Goal: Task Accomplishment & Management: Complete application form

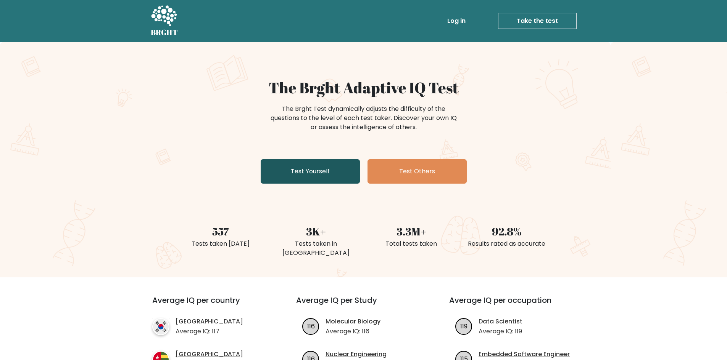
click at [310, 179] on link "Test Yourself" at bounding box center [310, 171] width 99 height 24
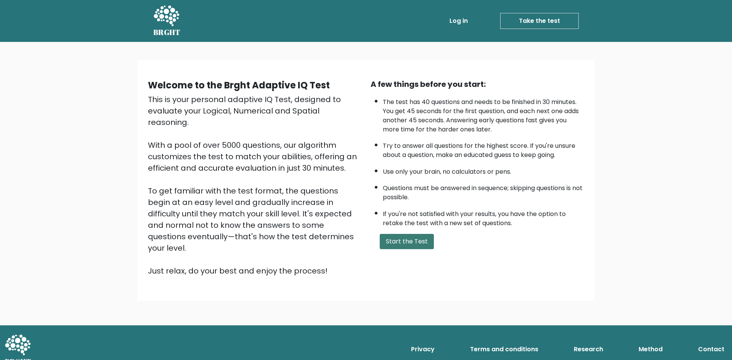
click at [406, 242] on button "Start the Test" at bounding box center [407, 241] width 54 height 15
click at [396, 241] on button "Start the Test" at bounding box center [407, 241] width 54 height 15
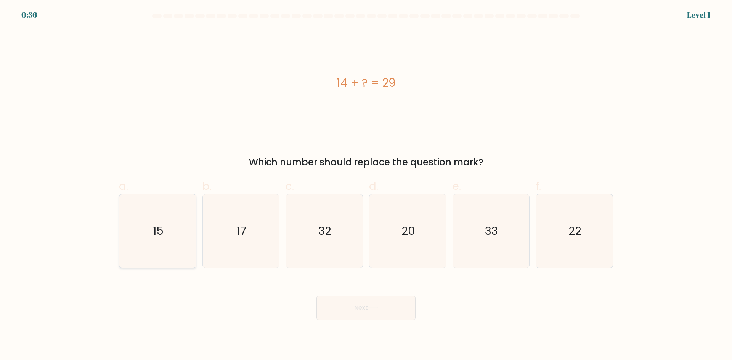
click at [167, 212] on icon "15" at bounding box center [158, 232] width 74 height 74
click at [366, 185] on input "a. 15" at bounding box center [366, 182] width 0 height 5
radio input "true"
click at [367, 302] on button "Next" at bounding box center [366, 308] width 99 height 24
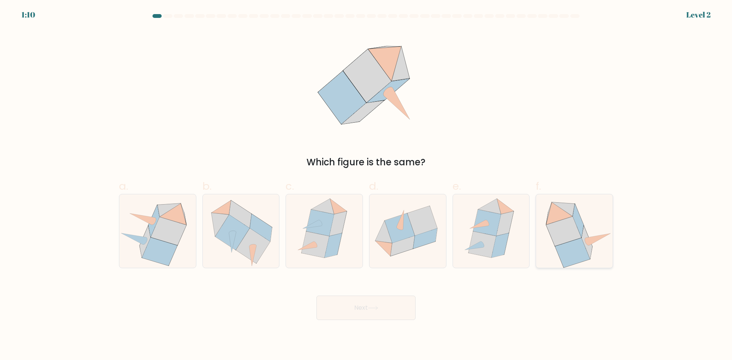
click at [576, 245] on icon at bounding box center [572, 252] width 35 height 29
click at [367, 185] on input "f." at bounding box center [366, 182] width 0 height 5
radio input "true"
click at [393, 304] on button "Next" at bounding box center [366, 308] width 99 height 24
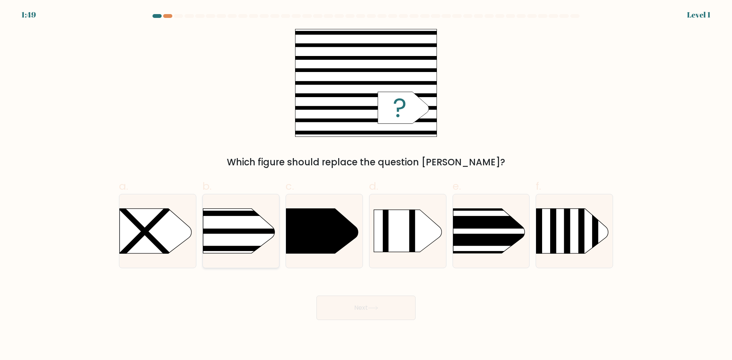
click at [246, 232] on rect at bounding box center [187, 231] width 200 height 5
click at [366, 185] on input "b." at bounding box center [366, 182] width 0 height 5
radio input "true"
click at [351, 301] on button "Next" at bounding box center [366, 308] width 99 height 24
click at [361, 316] on button "Next" at bounding box center [366, 308] width 99 height 24
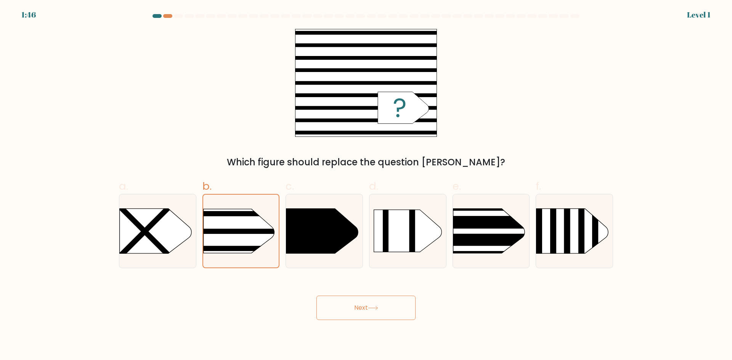
click at [360, 307] on button "Next" at bounding box center [366, 308] width 99 height 24
click at [243, 217] on rect at bounding box center [186, 197] width 197 height 150
click at [366, 185] on input "b." at bounding box center [366, 182] width 0 height 5
click at [366, 310] on button "Next" at bounding box center [366, 308] width 99 height 24
click at [364, 307] on button "Next" at bounding box center [366, 308] width 99 height 24
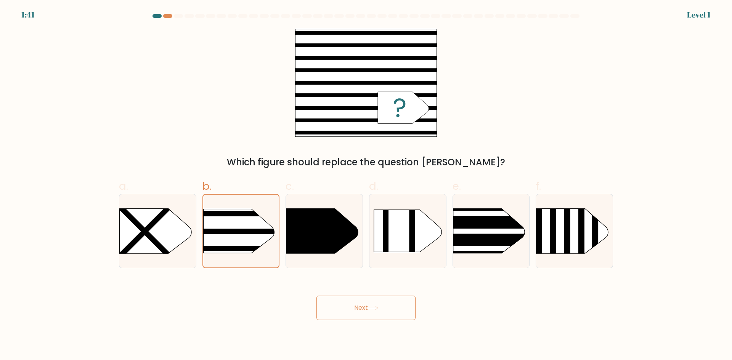
click at [387, 315] on button "Next" at bounding box center [366, 308] width 99 height 24
click at [277, 296] on div "Next" at bounding box center [366, 299] width 504 height 43
click at [247, 238] on rect at bounding box center [186, 197] width 197 height 150
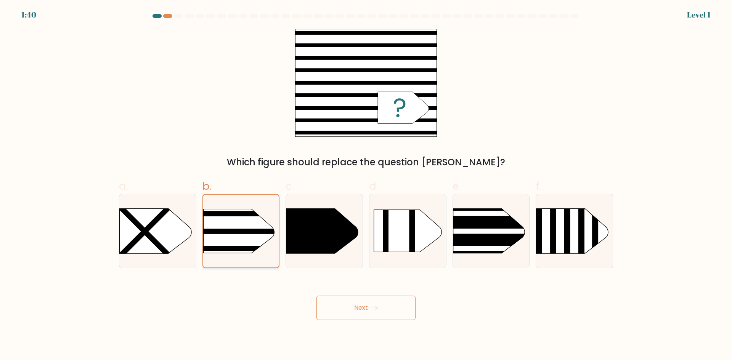
click at [366, 185] on input "b." at bounding box center [366, 182] width 0 height 5
click at [316, 238] on icon at bounding box center [322, 231] width 72 height 45
click at [366, 185] on input "c." at bounding box center [366, 182] width 0 height 5
radio input "true"
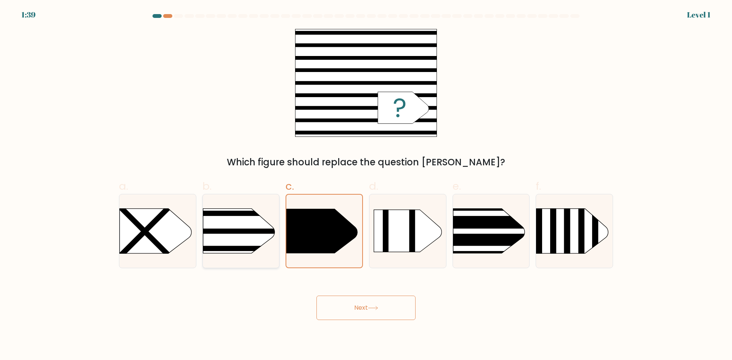
click at [234, 238] on rect at bounding box center [186, 196] width 199 height 151
click at [366, 185] on input "b." at bounding box center [366, 182] width 0 height 5
radio input "true"
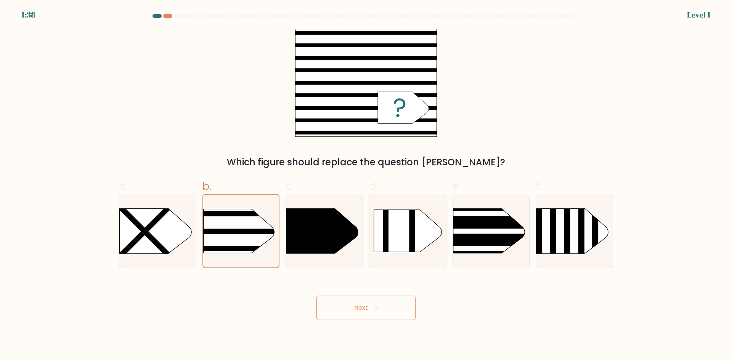
click at [385, 311] on button "Next" at bounding box center [366, 308] width 99 height 24
drag, startPoint x: 385, startPoint y: 311, endPoint x: 376, endPoint y: 305, distance: 10.6
click at [379, 307] on button "Next" at bounding box center [366, 308] width 99 height 24
click at [376, 305] on button "Next" at bounding box center [366, 308] width 99 height 24
drag, startPoint x: 358, startPoint y: 306, endPoint x: 355, endPoint y: 312, distance: 6.5
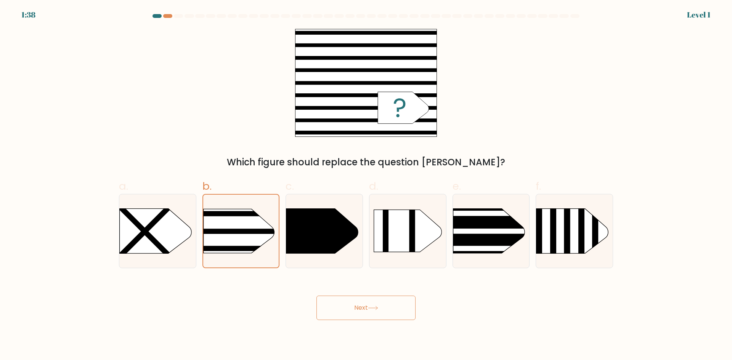
click at [358, 307] on button "Next" at bounding box center [366, 308] width 99 height 24
drag, startPoint x: 347, startPoint y: 314, endPoint x: 340, endPoint y: 309, distance: 7.9
click at [343, 312] on button "Next" at bounding box center [366, 308] width 99 height 24
click at [340, 309] on button "Next" at bounding box center [366, 308] width 99 height 24
click at [465, 232] on rect at bounding box center [437, 231] width 200 height 5
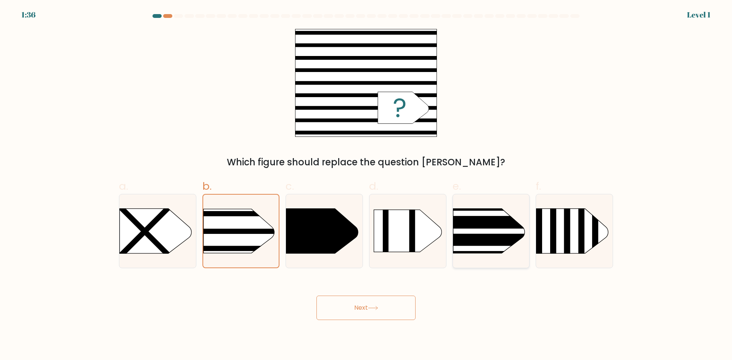
click at [367, 185] on input "e." at bounding box center [366, 182] width 0 height 5
radio input "true"
click at [550, 231] on icon at bounding box center [573, 231] width 72 height 45
click at [367, 185] on input "f." at bounding box center [366, 182] width 0 height 5
radio input "true"
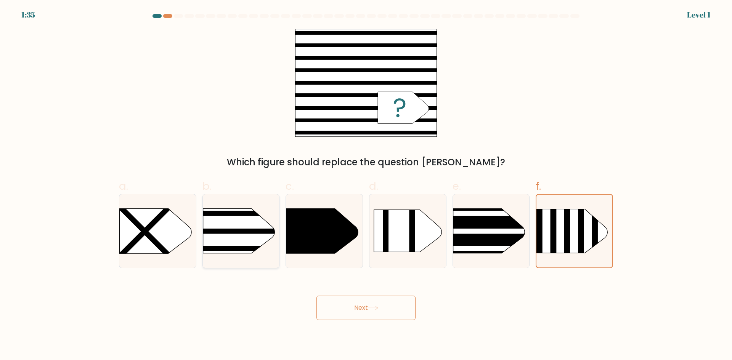
click at [225, 236] on rect at bounding box center [186, 196] width 199 height 151
click at [366, 185] on input "b." at bounding box center [366, 182] width 0 height 5
radio input "true"
click at [372, 318] on button "Next" at bounding box center [366, 308] width 99 height 24
drag, startPoint x: 372, startPoint y: 318, endPoint x: 371, endPoint y: 312, distance: 5.4
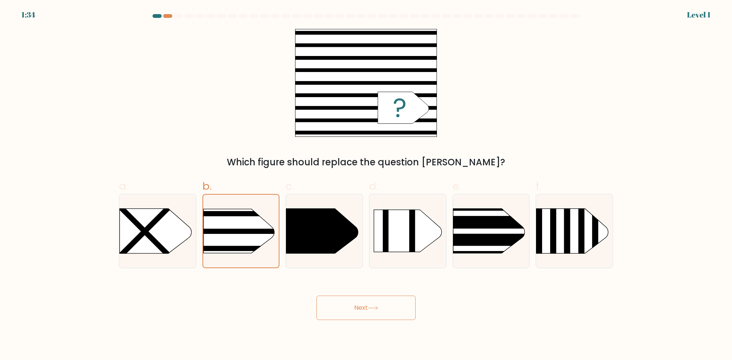
click at [372, 317] on button "Next" at bounding box center [366, 308] width 99 height 24
drag, startPoint x: 371, startPoint y: 312, endPoint x: 372, endPoint y: 306, distance: 6.5
click at [371, 311] on button "Next" at bounding box center [366, 308] width 99 height 24
click at [372, 306] on icon at bounding box center [373, 308] width 10 height 4
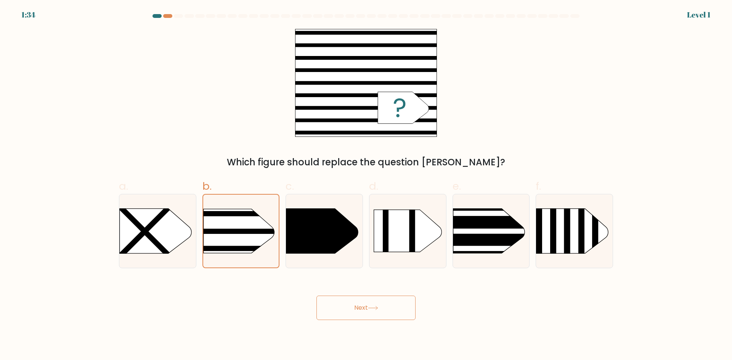
click at [372, 306] on icon at bounding box center [373, 308] width 10 height 4
click at [342, 314] on button "Next" at bounding box center [366, 308] width 99 height 24
click at [340, 311] on button "Next" at bounding box center [366, 308] width 99 height 24
drag, startPoint x: 340, startPoint y: 311, endPoint x: 344, endPoint y: 276, distance: 35.0
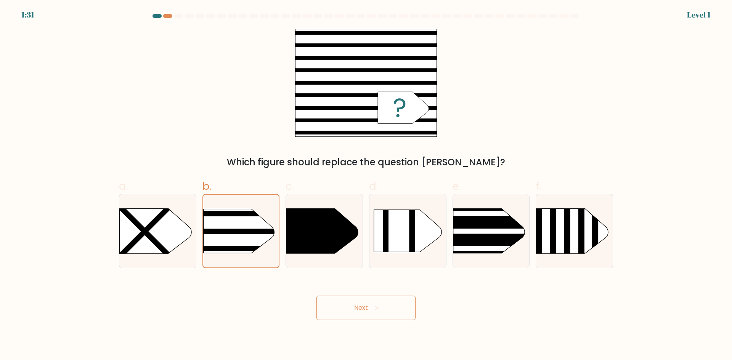
click at [340, 309] on button "Next" at bounding box center [366, 308] width 99 height 24
click at [151, 219] on icon at bounding box center [156, 231] width 72 height 45
click at [366, 185] on input "a." at bounding box center [366, 182] width 0 height 5
radio input "true"
click at [220, 225] on rect at bounding box center [186, 196] width 199 height 151
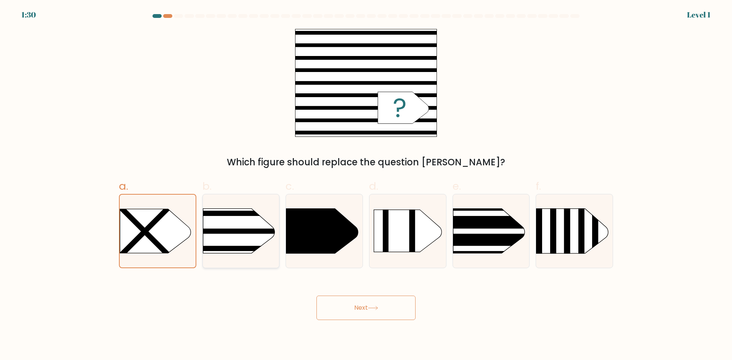
click at [366, 185] on input "b." at bounding box center [366, 182] width 0 height 5
radio input "true"
drag, startPoint x: 381, startPoint y: 311, endPoint x: 388, endPoint y: 306, distance: 7.6
click at [382, 311] on button "Next" at bounding box center [366, 308] width 99 height 24
click at [392, 302] on button "Next" at bounding box center [366, 308] width 99 height 24
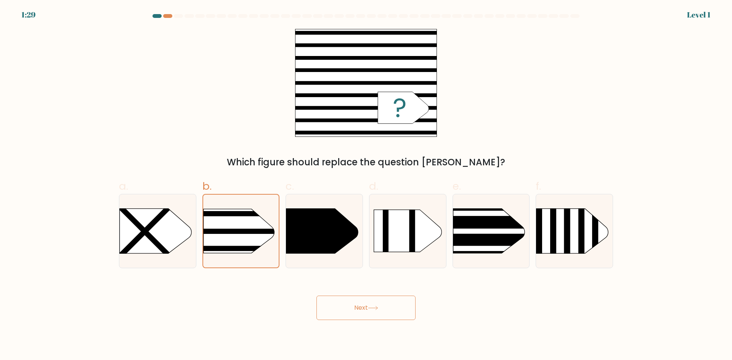
click at [371, 308] on icon at bounding box center [373, 308] width 10 height 4
click at [375, 306] on icon at bounding box center [373, 308] width 10 height 4
click at [299, 224] on icon at bounding box center [322, 231] width 72 height 45
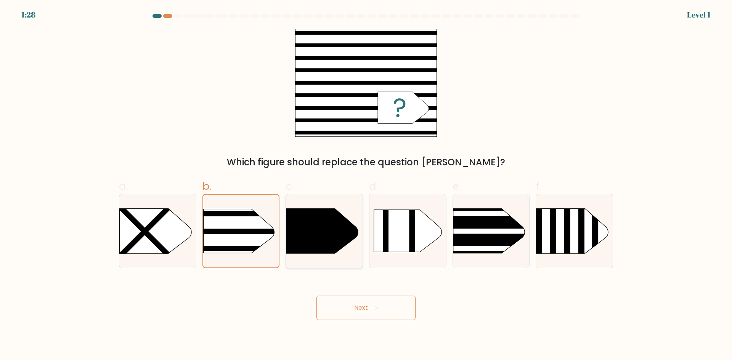
click at [366, 185] on input "c." at bounding box center [366, 182] width 0 height 5
radio input "true"
drag, startPoint x: 168, startPoint y: 235, endPoint x: 209, endPoint y: 261, distance: 48.4
click at [172, 238] on icon at bounding box center [156, 231] width 72 height 45
click at [366, 185] on input "a." at bounding box center [366, 182] width 0 height 5
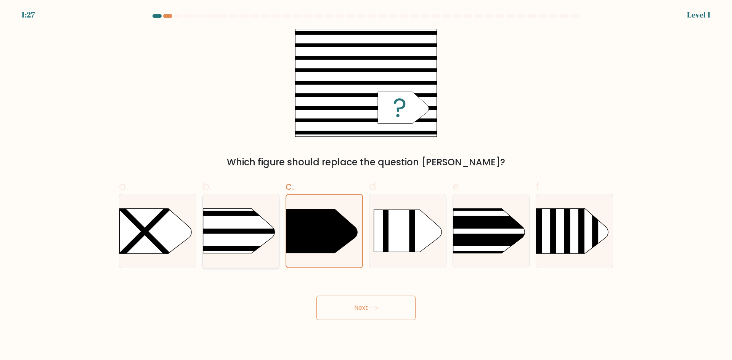
radio input "true"
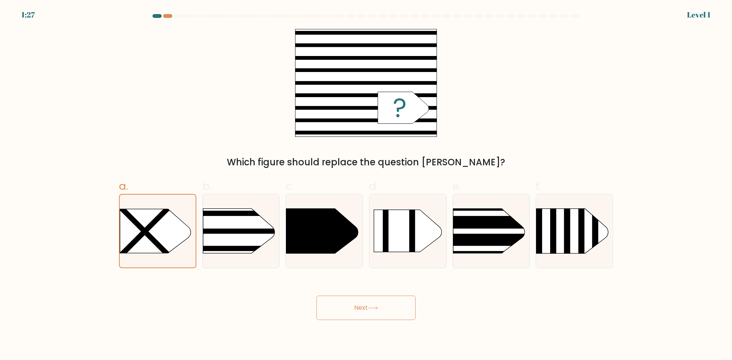
click at [364, 301] on button "Next" at bounding box center [366, 308] width 99 height 24
click at [381, 311] on button "Next" at bounding box center [366, 308] width 99 height 24
click at [246, 239] on rect at bounding box center [186, 196] width 199 height 151
click at [366, 185] on input "b." at bounding box center [366, 182] width 0 height 5
radio input "true"
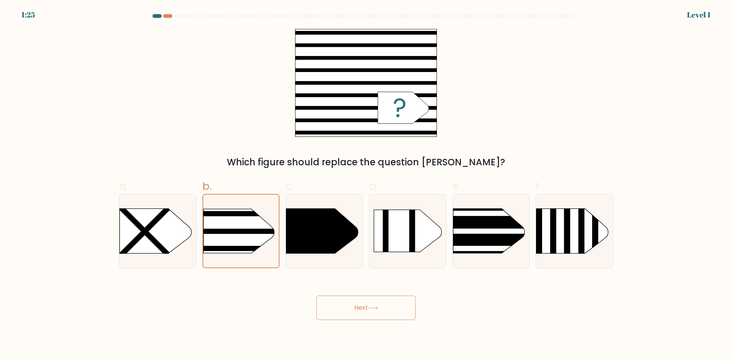
click at [367, 311] on button "Next" at bounding box center [366, 308] width 99 height 24
drag, startPoint x: 363, startPoint y: 306, endPoint x: 327, endPoint y: 272, distance: 49.7
click at [363, 305] on button "Next" at bounding box center [366, 308] width 99 height 24
click at [267, 233] on rect at bounding box center [187, 231] width 198 height 5
click at [366, 185] on input "b." at bounding box center [366, 182] width 0 height 5
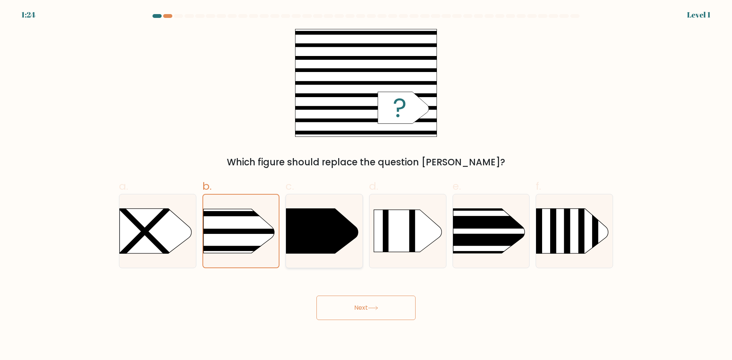
click at [339, 236] on icon at bounding box center [322, 231] width 72 height 45
click at [366, 185] on input "c." at bounding box center [366, 182] width 0 height 5
radio input "true"
click at [234, 224] on rect at bounding box center [186, 196] width 199 height 151
click at [366, 185] on input "b." at bounding box center [366, 182] width 0 height 5
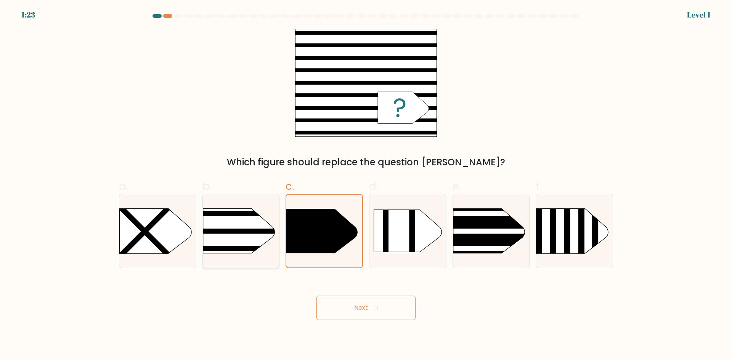
radio input "true"
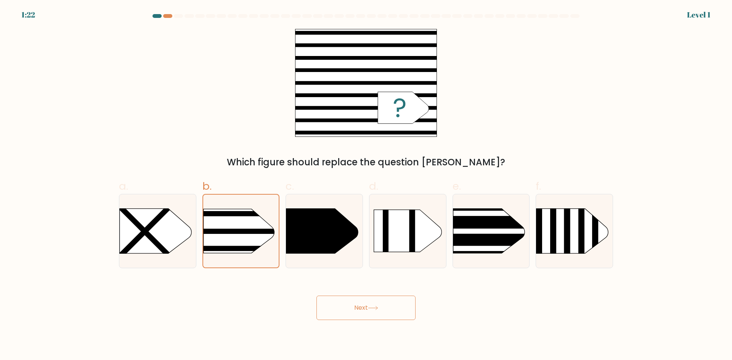
click at [378, 310] on icon at bounding box center [373, 308] width 10 height 4
click at [353, 297] on button "Next" at bounding box center [366, 308] width 99 height 24
click at [162, 16] on at bounding box center [366, 16] width 429 height 4
click at [158, 15] on div at bounding box center [157, 16] width 9 height 4
click at [171, 18] on div at bounding box center [167, 16] width 9 height 4
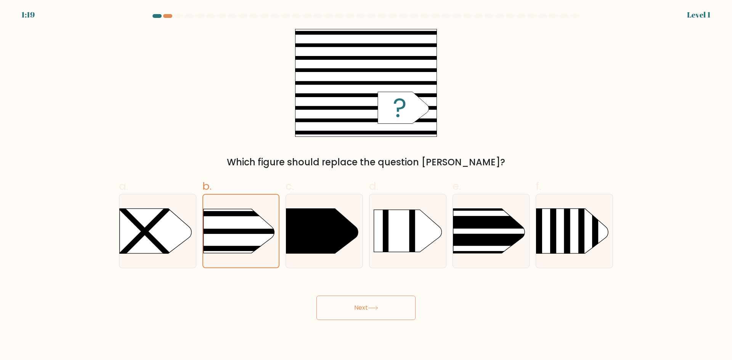
click at [186, 16] on div at bounding box center [189, 16] width 9 height 4
click at [169, 16] on div at bounding box center [167, 16] width 9 height 4
click at [365, 310] on button "Next" at bounding box center [366, 308] width 99 height 24
click at [392, 306] on button "Next" at bounding box center [366, 308] width 99 height 24
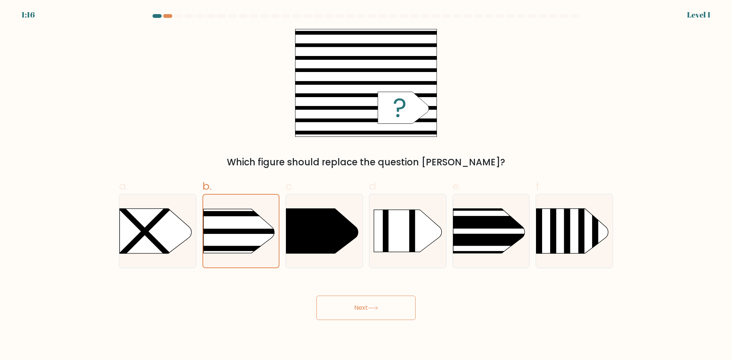
click at [317, 296] on button "Next" at bounding box center [366, 308] width 99 height 24
click at [393, 312] on button "Next" at bounding box center [366, 308] width 99 height 24
click at [357, 295] on div "Next" at bounding box center [366, 299] width 504 height 43
click at [246, 238] on rect at bounding box center [186, 196] width 199 height 151
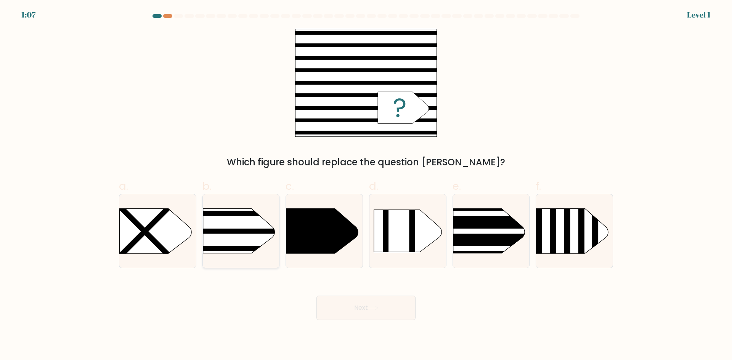
click at [366, 185] on input "b." at bounding box center [366, 182] width 0 height 5
radio input "true"
click at [367, 303] on button "Next" at bounding box center [366, 308] width 99 height 24
drag, startPoint x: 367, startPoint y: 303, endPoint x: 373, endPoint y: 306, distance: 6.8
click at [368, 304] on button "Next" at bounding box center [366, 308] width 99 height 24
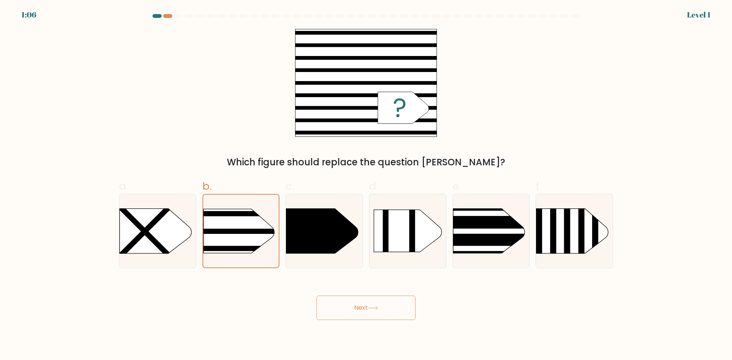
click at [373, 306] on icon at bounding box center [373, 308] width 10 height 4
click at [221, 223] on rect at bounding box center [186, 196] width 199 height 151
click at [366, 185] on input "b." at bounding box center [366, 182] width 0 height 5
radio input "true"
click at [357, 296] on div "Next" at bounding box center [366, 299] width 504 height 43
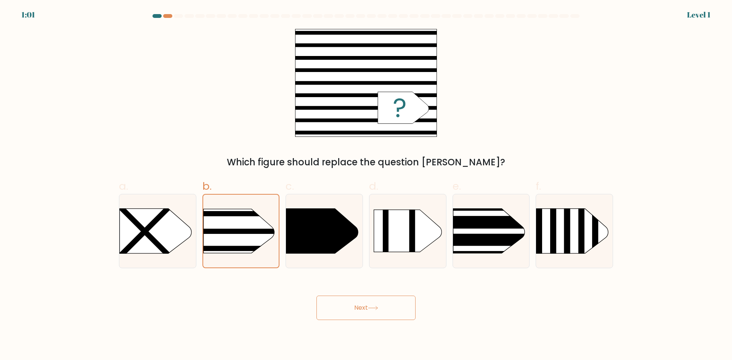
click at [362, 306] on button "Next" at bounding box center [366, 308] width 99 height 24
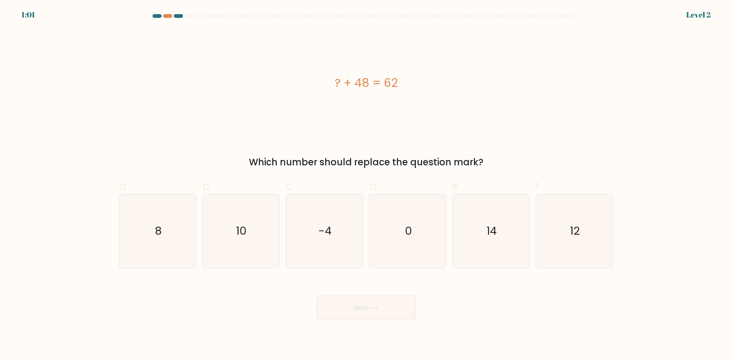
click at [385, 305] on button "Next" at bounding box center [366, 308] width 99 height 24
click at [238, 282] on div "Next" at bounding box center [366, 299] width 504 height 43
click at [167, 18] on div at bounding box center [366, 17] width 504 height 7
click at [167, 18] on div at bounding box center [167, 16] width 9 height 4
click at [167, 17] on div at bounding box center [167, 16] width 9 height 4
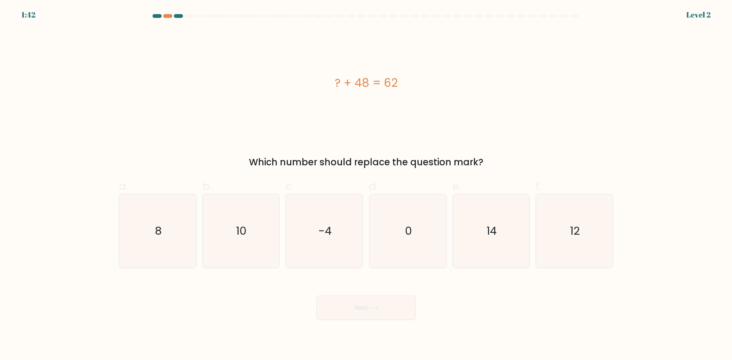
click at [187, 17] on div at bounding box center [189, 16] width 9 height 4
click at [181, 16] on div at bounding box center [178, 16] width 9 height 4
click at [495, 220] on icon "14" at bounding box center [491, 232] width 74 height 74
click at [367, 185] on input "e. 14" at bounding box center [366, 182] width 0 height 5
radio input "true"
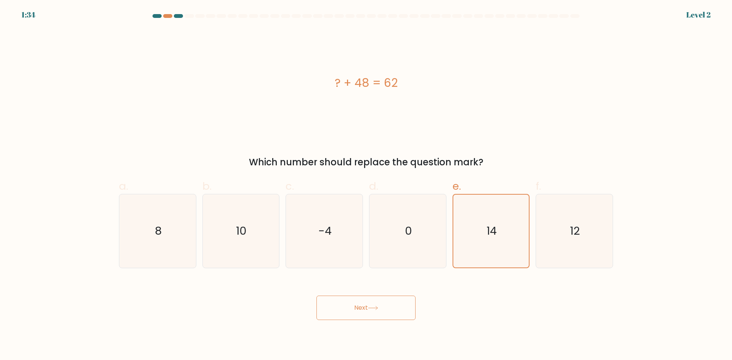
click at [343, 306] on button "Next" at bounding box center [366, 308] width 99 height 24
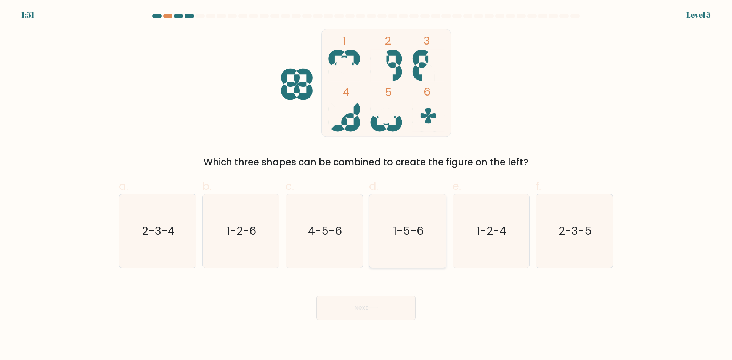
drag, startPoint x: 393, startPoint y: 233, endPoint x: 391, endPoint y: 256, distance: 22.9
click at [391, 235] on icon "1-5-6" at bounding box center [408, 232] width 74 height 74
click at [367, 185] on input "d. 1-5-6" at bounding box center [366, 182] width 0 height 5
radio input "true"
click at [393, 301] on button "Next" at bounding box center [366, 308] width 99 height 24
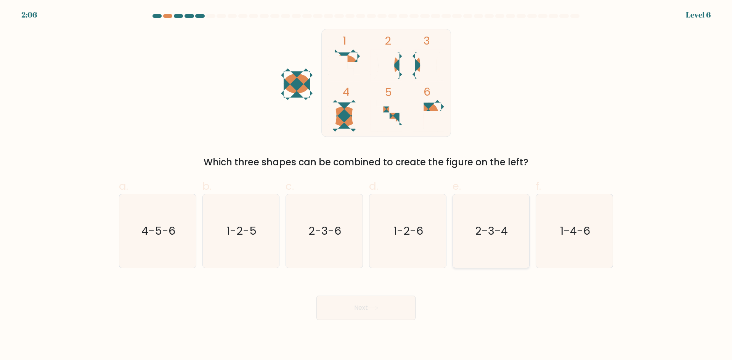
click at [512, 227] on icon "2-3-4" at bounding box center [491, 232] width 74 height 74
click at [367, 185] on input "e. 2-3-4" at bounding box center [366, 182] width 0 height 5
radio input "true"
click at [373, 302] on button "Next" at bounding box center [366, 308] width 99 height 24
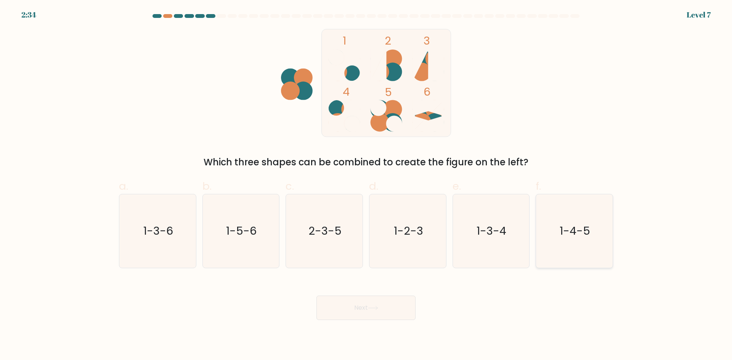
click at [566, 246] on icon "1-4-5" at bounding box center [575, 232] width 74 height 74
click at [367, 185] on input "f. 1-4-5" at bounding box center [366, 182] width 0 height 5
radio input "true"
click at [378, 315] on button "Next" at bounding box center [366, 308] width 99 height 24
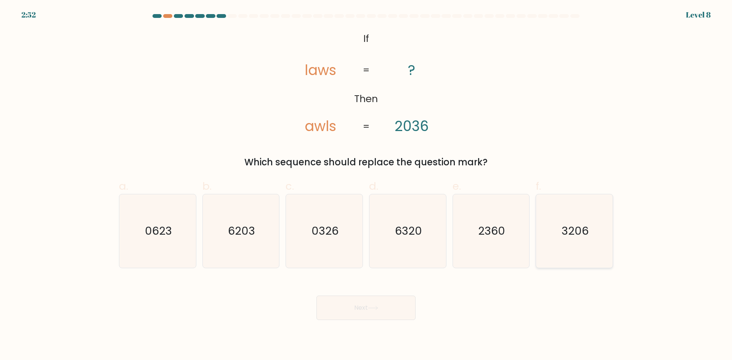
click at [574, 220] on icon "3206" at bounding box center [575, 232] width 74 height 74
click at [367, 185] on input "f. 3206" at bounding box center [366, 182] width 0 height 5
radio input "true"
click at [392, 299] on button "Next" at bounding box center [366, 308] width 99 height 24
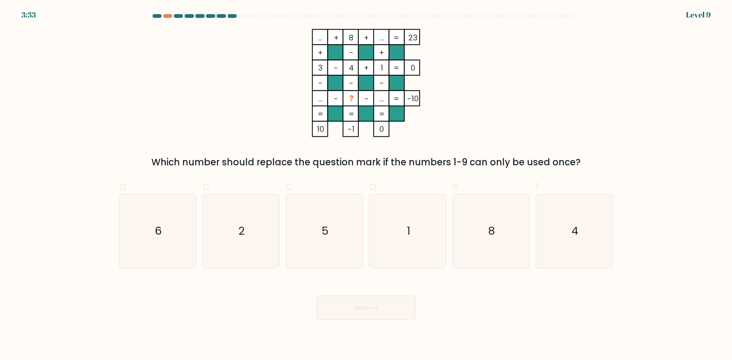
drag, startPoint x: 202, startPoint y: 88, endPoint x: 158, endPoint y: 95, distance: 44.8
click at [158, 92] on div "... + 8 + ... 23 + - + 3 - 4 + 1 0 - - - ... - ? - ... = -10 = = = = 10 -1 0 = …" at bounding box center [366, 99] width 504 height 140
click at [322, 238] on text "5" at bounding box center [325, 231] width 7 height 15
click at [366, 185] on input "c. 5" at bounding box center [366, 182] width 0 height 5
radio input "true"
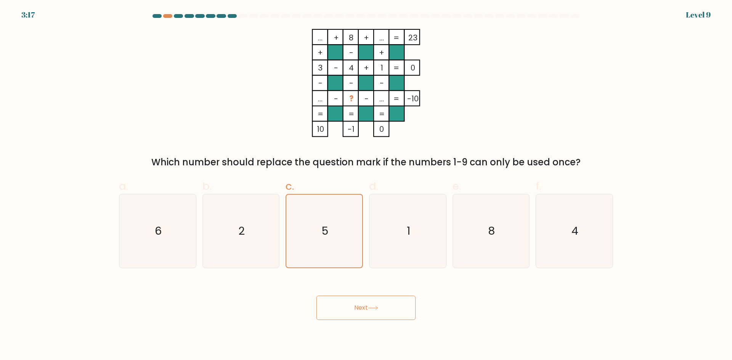
click at [367, 309] on button "Next" at bounding box center [366, 308] width 99 height 24
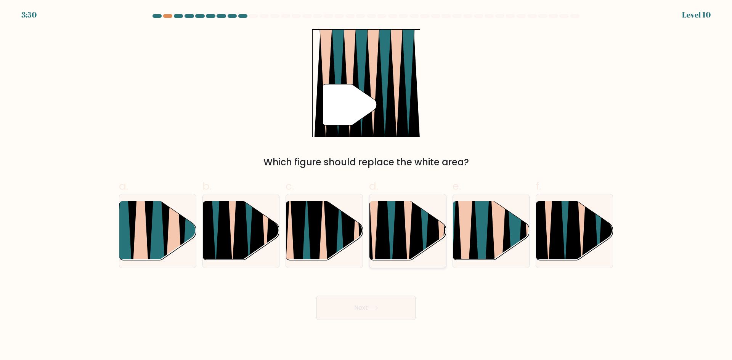
click at [395, 236] on icon at bounding box center [399, 200] width 17 height 153
click at [367, 185] on input "d." at bounding box center [366, 182] width 0 height 5
radio input "true"
click at [366, 308] on button "Next" at bounding box center [366, 308] width 99 height 24
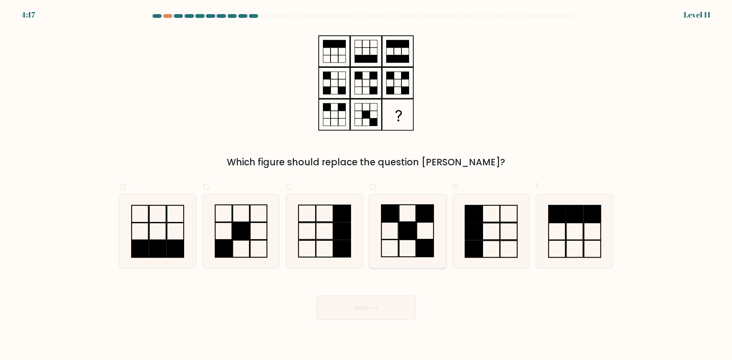
click at [412, 230] on rect at bounding box center [407, 230] width 17 height 17
click at [367, 185] on input "d." at bounding box center [366, 182] width 0 height 5
radio input "true"
drag, startPoint x: 379, startPoint y: 300, endPoint x: 379, endPoint y: 305, distance: 5.0
click at [379, 304] on button "Next" at bounding box center [366, 308] width 99 height 24
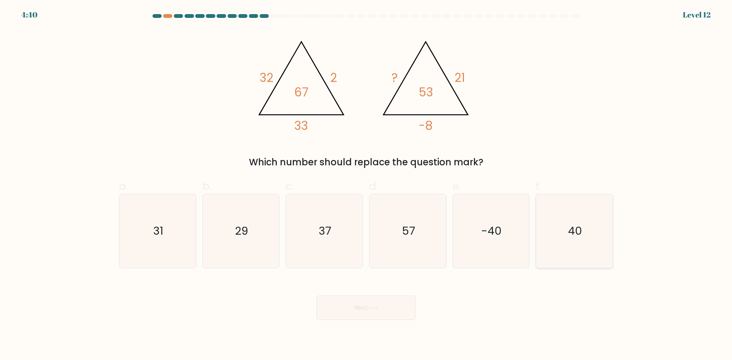
click at [553, 236] on icon "40" at bounding box center [575, 232] width 74 height 74
click at [367, 185] on input "f. 40" at bounding box center [366, 182] width 0 height 5
radio input "true"
click at [370, 305] on button "Next" at bounding box center [366, 308] width 99 height 24
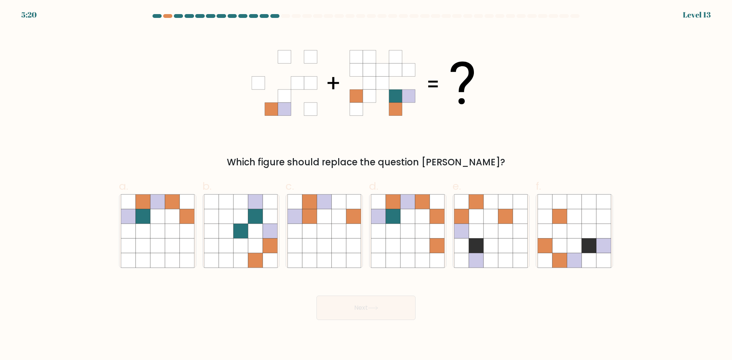
click at [162, 14] on at bounding box center [366, 16] width 429 height 4
click at [172, 16] on div at bounding box center [167, 16] width 9 height 4
click at [171, 16] on div at bounding box center [167, 16] width 9 height 4
drag, startPoint x: 171, startPoint y: 16, endPoint x: 157, endPoint y: 17, distance: 13.4
click at [169, 16] on div at bounding box center [167, 16] width 9 height 4
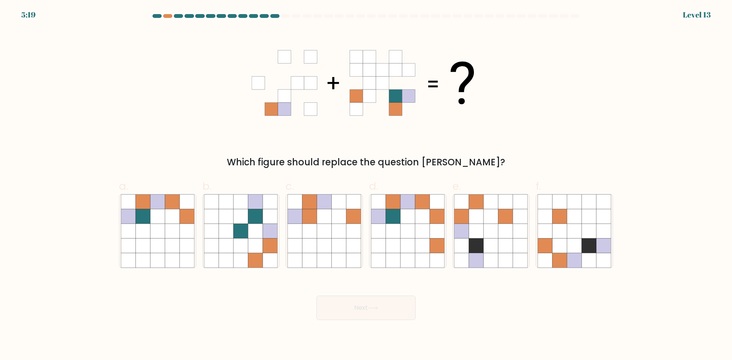
click at [157, 17] on div at bounding box center [157, 16] width 9 height 4
click at [162, 14] on at bounding box center [366, 16] width 429 height 4
click at [169, 14] on div at bounding box center [167, 16] width 9 height 4
drag, startPoint x: 176, startPoint y: 141, endPoint x: 99, endPoint y: 128, distance: 78.2
click at [99, 127] on form at bounding box center [366, 167] width 732 height 306
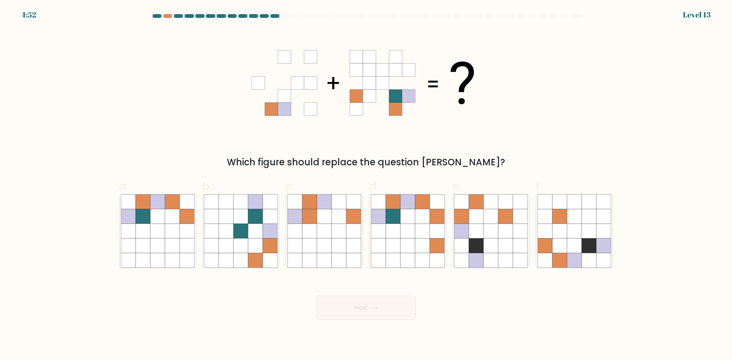
drag, startPoint x: 415, startPoint y: 289, endPoint x: 387, endPoint y: 283, distance: 28.4
click at [387, 283] on div "Next" at bounding box center [366, 299] width 504 height 43
click at [164, 238] on icon at bounding box center [157, 231] width 14 height 14
click at [366, 185] on input "a." at bounding box center [366, 182] width 0 height 5
radio input "true"
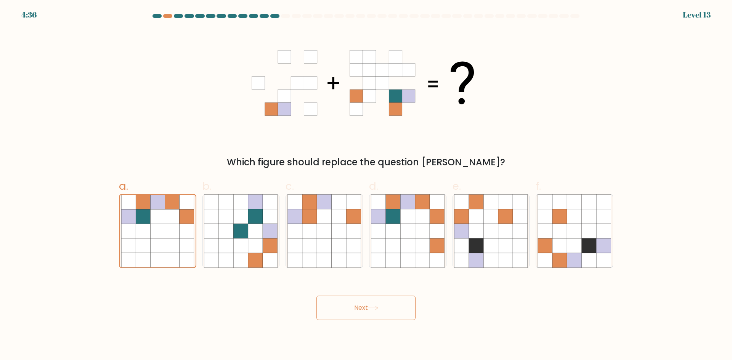
click at [368, 315] on button "Next" at bounding box center [366, 308] width 99 height 24
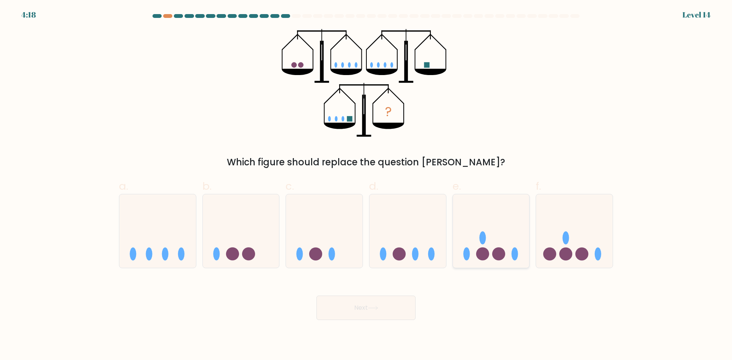
click at [486, 253] on circle at bounding box center [482, 254] width 13 height 13
click at [367, 185] on input "e." at bounding box center [366, 182] width 0 height 5
radio input "true"
click at [379, 298] on button "Next" at bounding box center [366, 308] width 99 height 24
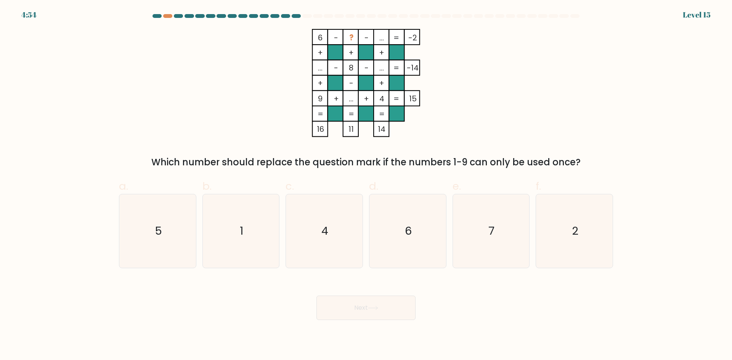
drag, startPoint x: 278, startPoint y: 293, endPoint x: 254, endPoint y: 295, distance: 24.8
click at [254, 295] on div "Next" at bounding box center [366, 299] width 504 height 43
click at [381, 69] on tspan "..." at bounding box center [382, 68] width 5 height 11
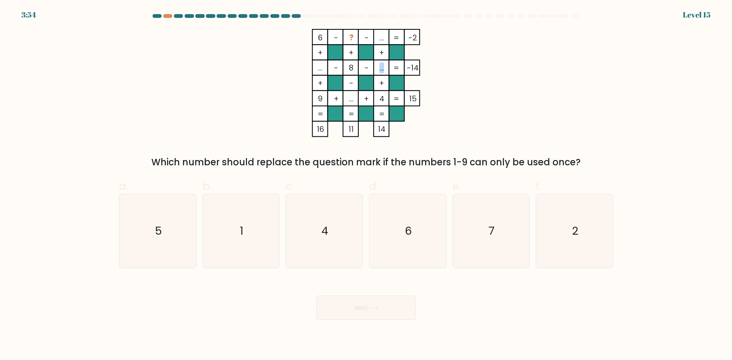
click at [381, 69] on tspan "..." at bounding box center [382, 68] width 5 height 11
click at [382, 67] on tspan "..." at bounding box center [382, 68] width 5 height 11
click at [322, 69] on tspan "..." at bounding box center [320, 68] width 5 height 11
click at [383, 69] on tspan "..." at bounding box center [382, 68] width 5 height 11
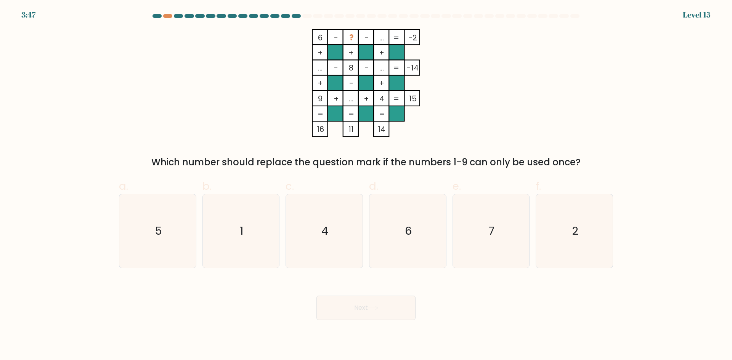
click at [380, 69] on tspan "..." at bounding box center [382, 68] width 5 height 11
click at [380, 38] on tspan "..." at bounding box center [382, 37] width 5 height 11
click at [557, 225] on icon "2" at bounding box center [575, 232] width 74 height 74
click at [367, 185] on input "f. 2" at bounding box center [366, 182] width 0 height 5
radio input "true"
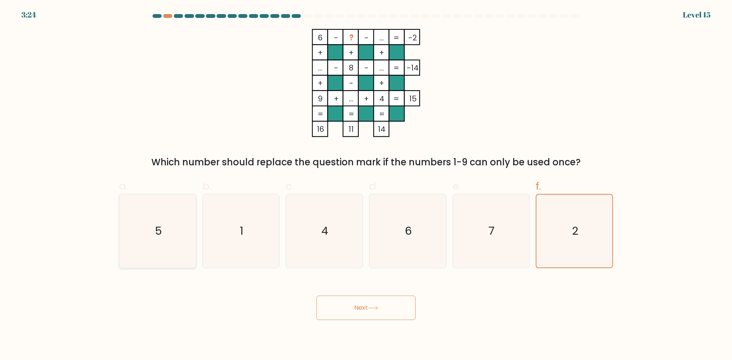
click at [177, 230] on icon "5" at bounding box center [158, 232] width 74 height 74
click at [366, 185] on input "a. 5" at bounding box center [366, 182] width 0 height 5
radio input "true"
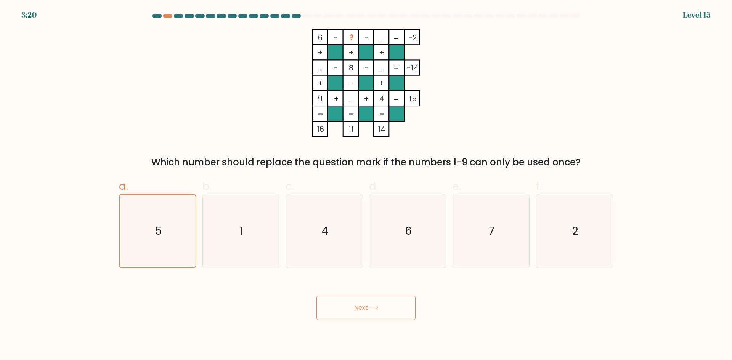
click at [356, 308] on button "Next" at bounding box center [366, 308] width 99 height 24
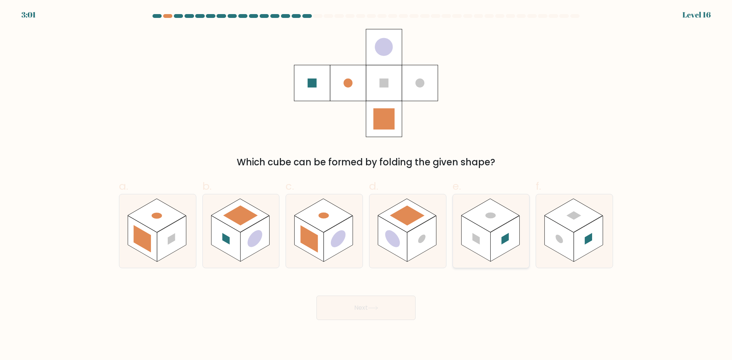
click at [486, 228] on rect at bounding box center [491, 216] width 58 height 34
click at [367, 185] on input "e." at bounding box center [366, 182] width 0 height 5
radio input "true"
click at [374, 308] on button "Next" at bounding box center [366, 308] width 99 height 24
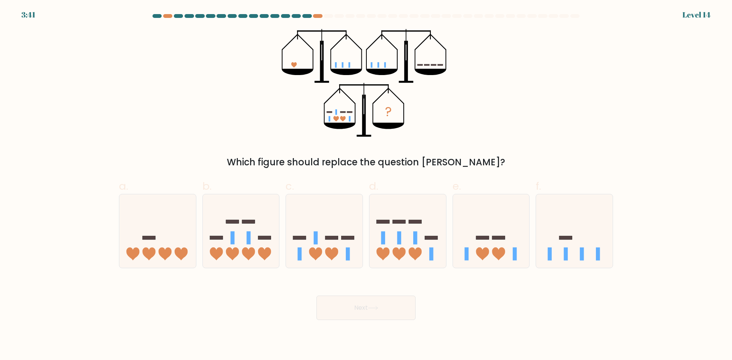
click at [320, 18] on div at bounding box center [366, 17] width 504 height 7
click at [325, 237] on icon at bounding box center [324, 231] width 77 height 63
click at [366, 185] on input "c." at bounding box center [366, 182] width 0 height 5
radio input "true"
click at [375, 308] on icon at bounding box center [372, 308] width 9 height 3
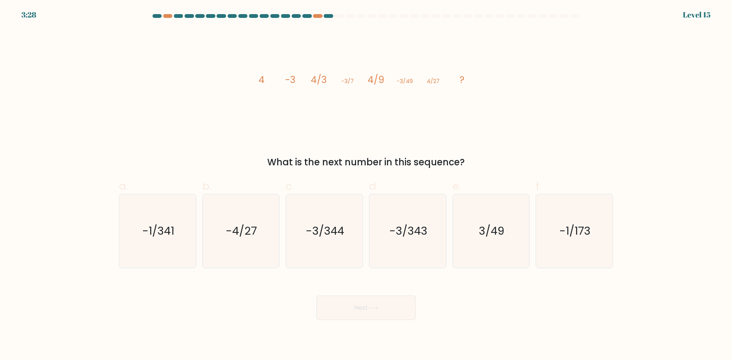
drag, startPoint x: 251, startPoint y: 285, endPoint x: 244, endPoint y: 288, distance: 7.9
drag, startPoint x: 244, startPoint y: 288, endPoint x: 232, endPoint y: 290, distance: 12.3
click at [232, 290] on div "Next" at bounding box center [366, 299] width 504 height 43
drag, startPoint x: 230, startPoint y: 289, endPoint x: 226, endPoint y: 288, distance: 4.0
click at [227, 289] on div "Next" at bounding box center [366, 299] width 504 height 43
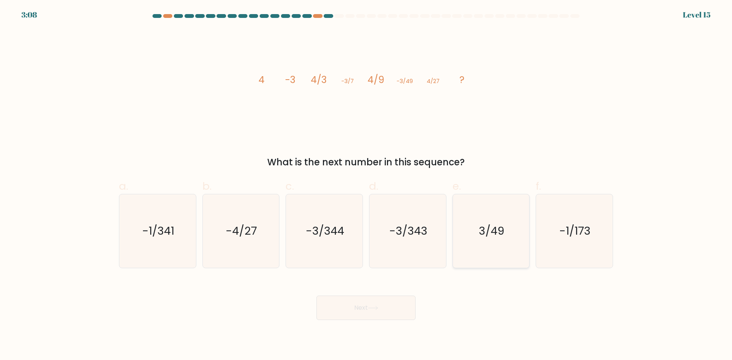
click at [492, 235] on text "3/49" at bounding box center [492, 231] width 26 height 15
click at [367, 185] on input "e. 3/49" at bounding box center [366, 182] width 0 height 5
radio input "true"
click at [384, 304] on button "Next" at bounding box center [366, 308] width 99 height 24
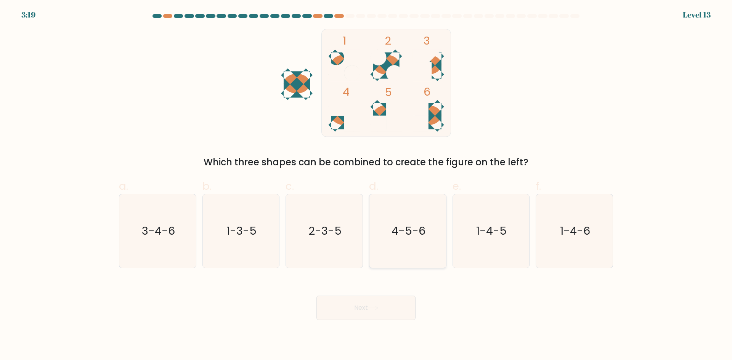
click at [390, 240] on icon "4-5-6" at bounding box center [408, 232] width 74 height 74
click at [367, 185] on input "d. 4-5-6" at bounding box center [366, 182] width 0 height 5
radio input "true"
click at [358, 316] on button "Next" at bounding box center [366, 308] width 99 height 24
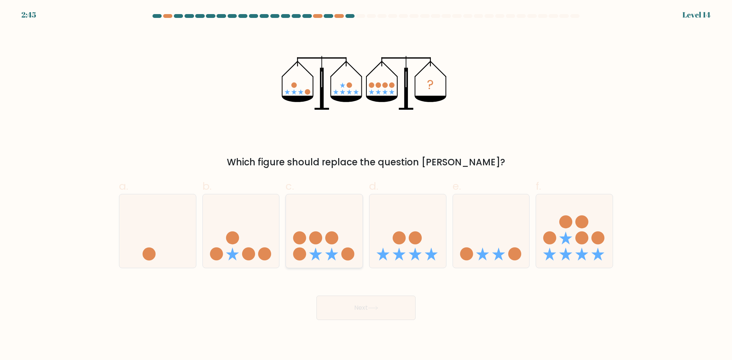
click at [321, 253] on icon at bounding box center [324, 231] width 77 height 63
click at [366, 185] on input "c." at bounding box center [366, 182] width 0 height 5
radio input "true"
click at [351, 306] on button "Next" at bounding box center [366, 308] width 99 height 24
